Goal: Transaction & Acquisition: Purchase product/service

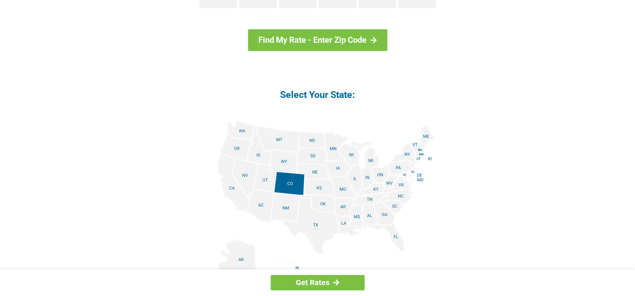
scroll to position [838, 0]
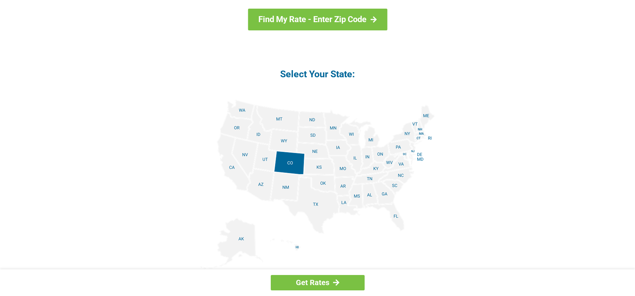
click at [351, 134] on img at bounding box center [317, 184] width 234 height 169
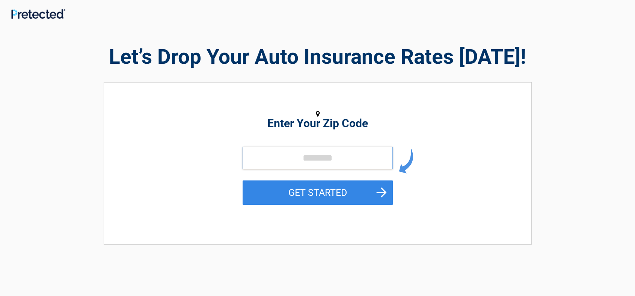
click at [336, 158] on input "tel" at bounding box center [318, 158] width 150 height 23
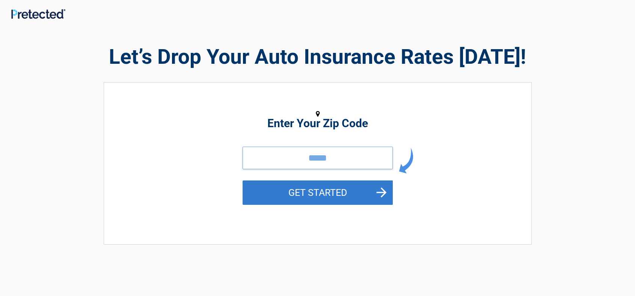
type input "*****"
click at [322, 191] on button "GET STARTED" at bounding box center [318, 193] width 150 height 24
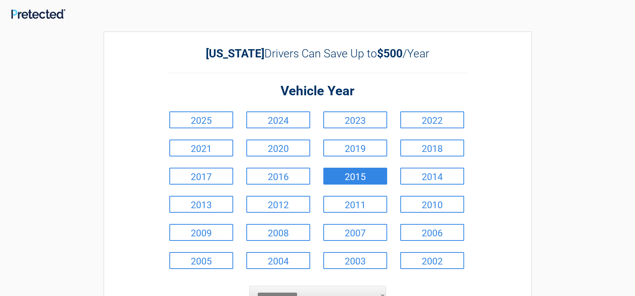
click at [352, 179] on link "2015" at bounding box center [355, 176] width 64 height 17
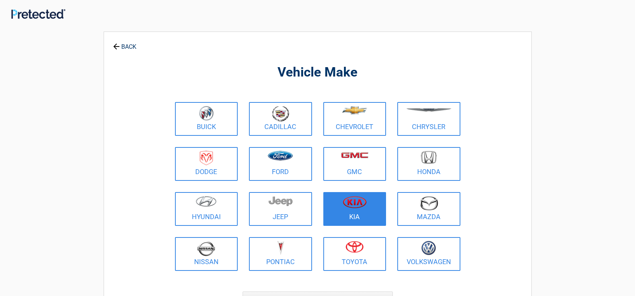
click at [349, 204] on img at bounding box center [355, 202] width 24 height 12
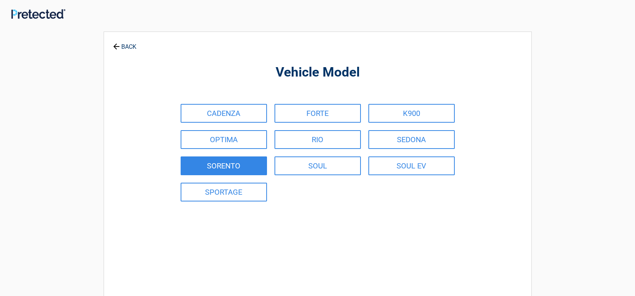
click at [226, 171] on link "SORENTO" at bounding box center [224, 166] width 86 height 19
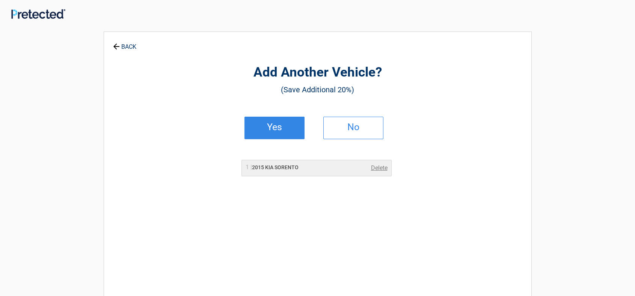
click at [264, 133] on link "Yes" at bounding box center [274, 128] width 60 height 23
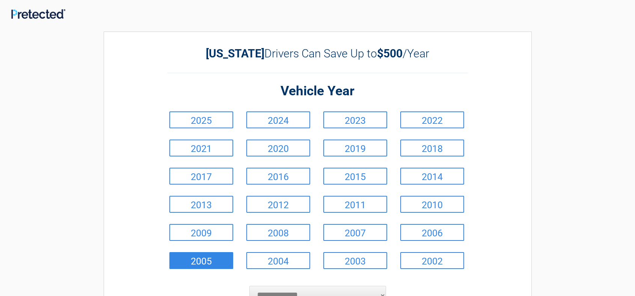
click at [226, 256] on link "2005" at bounding box center [201, 260] width 64 height 17
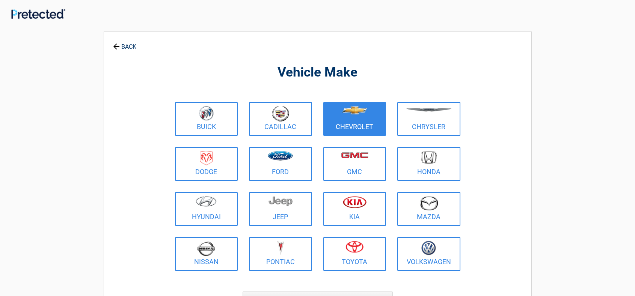
click at [349, 119] on figure at bounding box center [355, 114] width 54 height 17
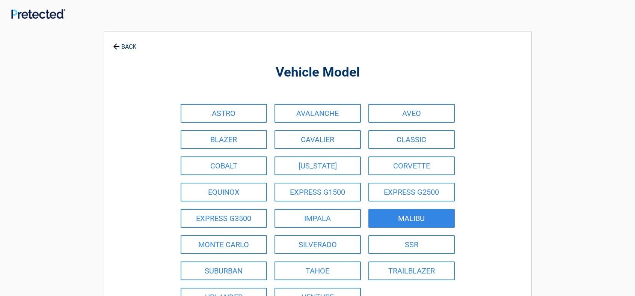
click at [408, 218] on link "MALIBU" at bounding box center [411, 218] width 86 height 19
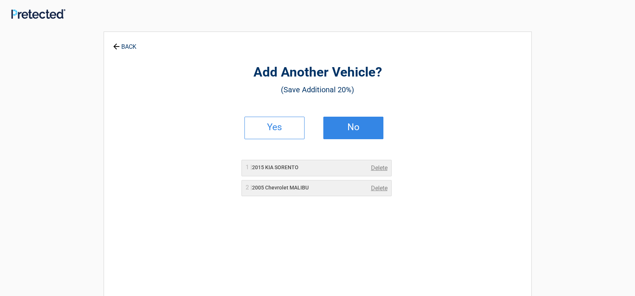
click at [351, 130] on h2 "No" at bounding box center [353, 127] width 44 height 5
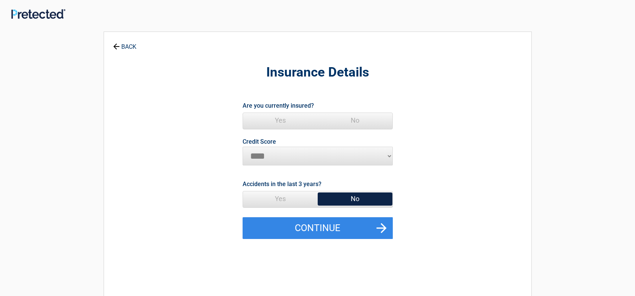
click at [277, 125] on span "Yes" at bounding box center [280, 120] width 75 height 15
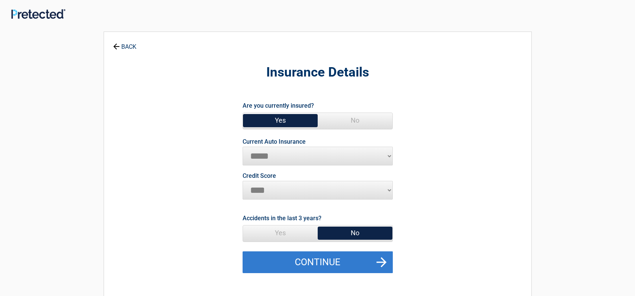
click at [344, 255] on button "Continue" at bounding box center [318, 263] width 150 height 22
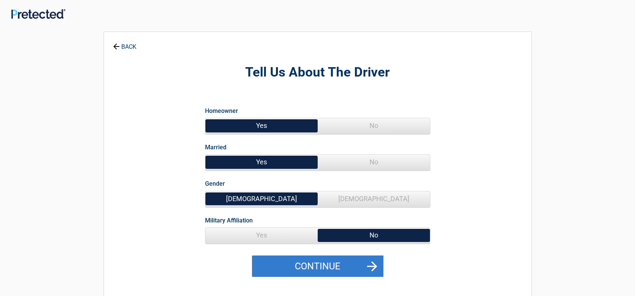
click at [367, 266] on button "Continue" at bounding box center [317, 267] width 131 height 22
